Goal: Check status: Check status

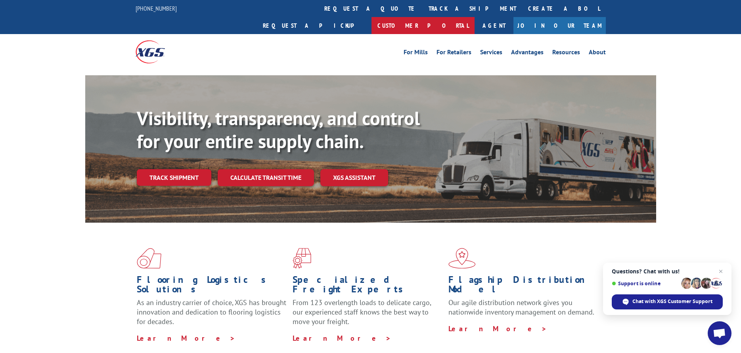
click at [475, 17] on link "Customer Portal" at bounding box center [423, 25] width 103 height 17
click at [664, 35] on div "For [PERSON_NAME] For Retailers Services Advantages Resources About For [PERSON…" at bounding box center [370, 51] width 741 height 35
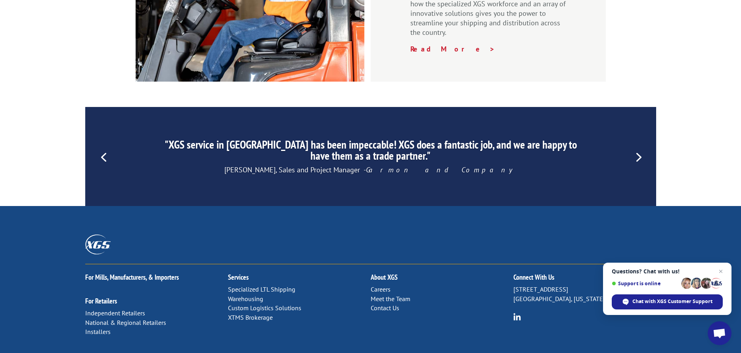
scroll to position [1216, 0]
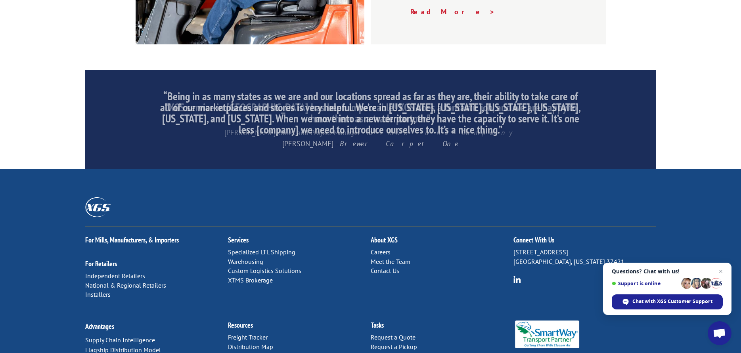
click at [259, 334] on link "Freight Tracker" at bounding box center [248, 338] width 40 height 8
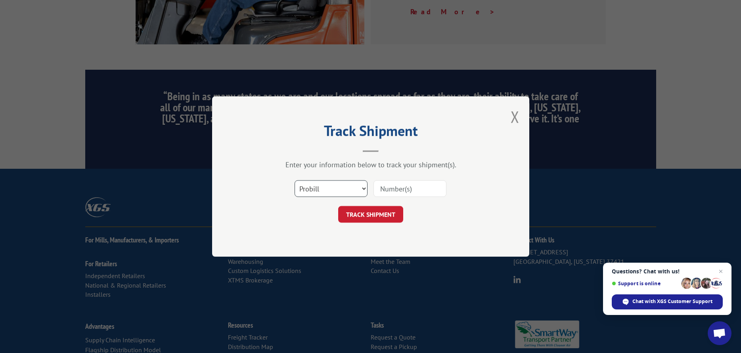
click at [364, 188] on select "Select category... Probill BOL PO" at bounding box center [331, 188] width 73 height 17
click at [295, 180] on select "Select category... Probill BOL PO" at bounding box center [331, 188] width 73 height 17
click at [362, 186] on select "Select category... Probill BOL PO" at bounding box center [331, 188] width 73 height 17
select select "probill"
click at [295, 180] on select "Select category... Probill BOL PO" at bounding box center [331, 188] width 73 height 17
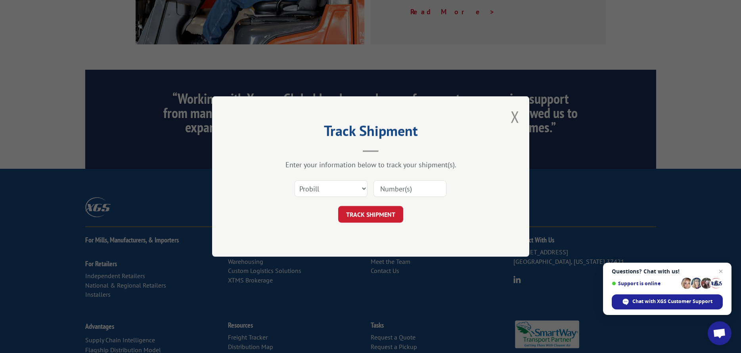
click at [413, 188] on input at bounding box center [410, 188] width 73 height 17
paste input "17557521"
type input "17557521"
click at [378, 214] on button "TRACK SHIPMENT" at bounding box center [370, 214] width 65 height 17
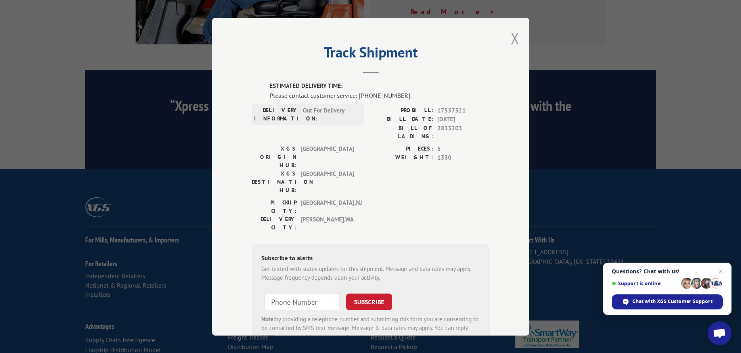
click at [512, 42] on button "Close modal" at bounding box center [515, 38] width 9 height 21
